Goal: Task Accomplishment & Management: Use online tool/utility

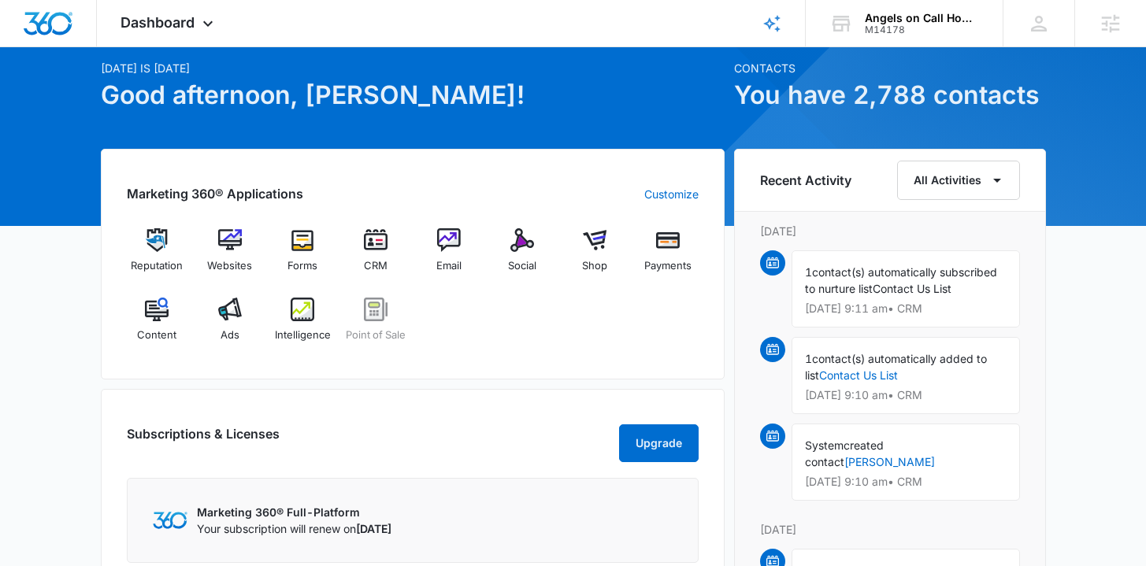
scroll to position [102, 0]
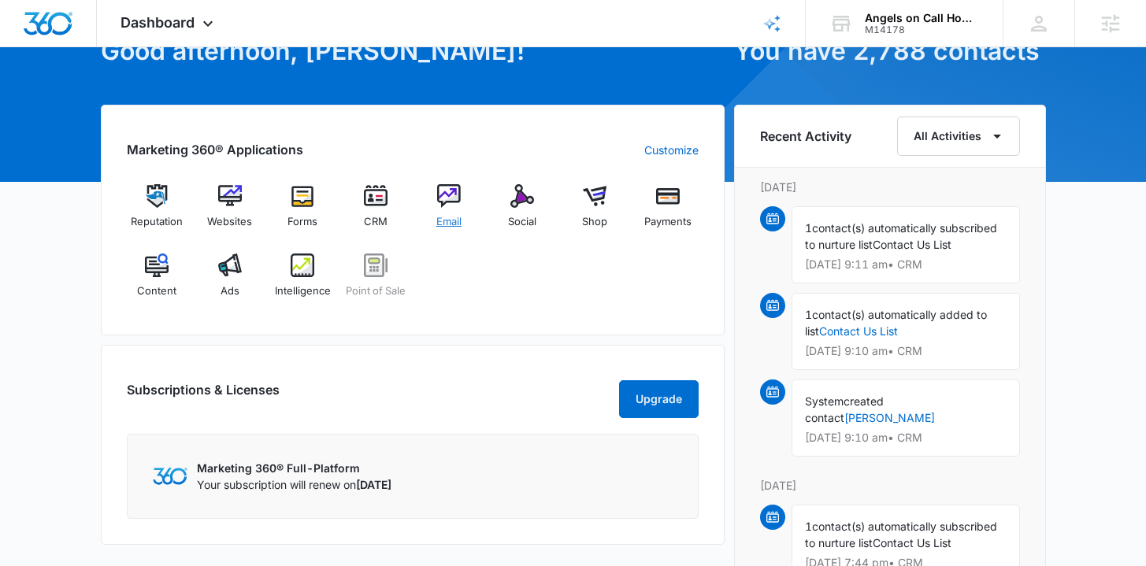
click at [457, 215] on span "Email" at bounding box center [448, 222] width 25 height 16
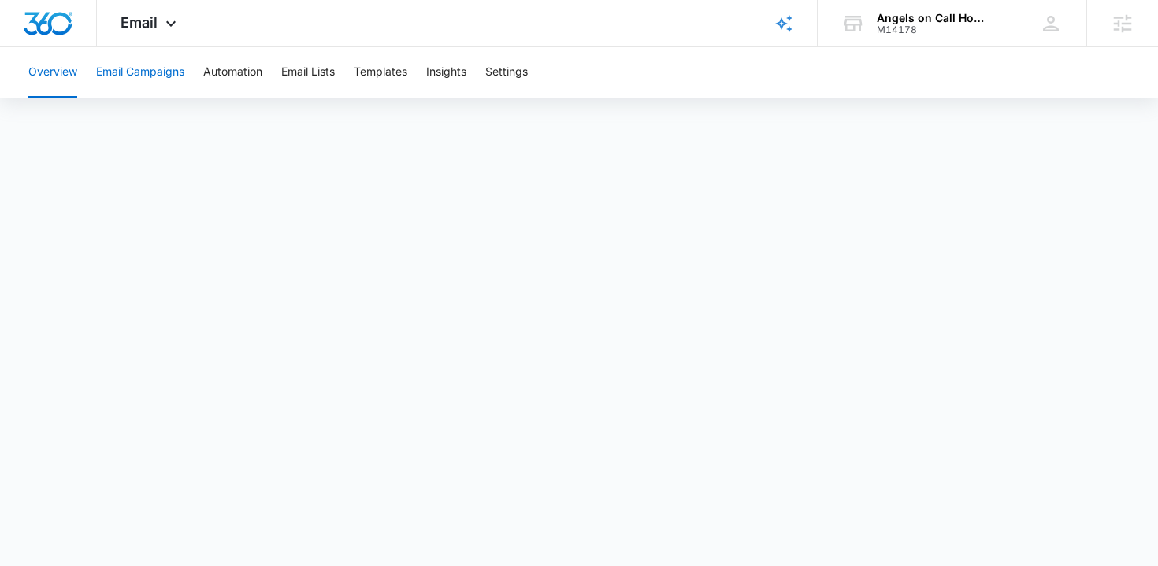
click at [162, 72] on button "Email Campaigns" at bounding box center [140, 72] width 88 height 50
